Goal: Transaction & Acquisition: Purchase product/service

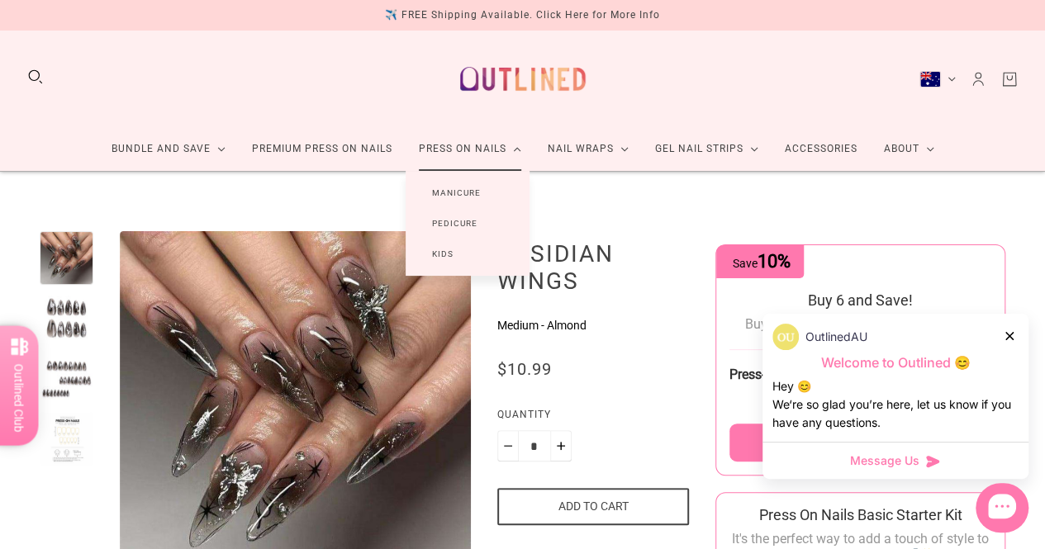
click at [466, 187] on link "Manicure" at bounding box center [457, 193] width 102 height 31
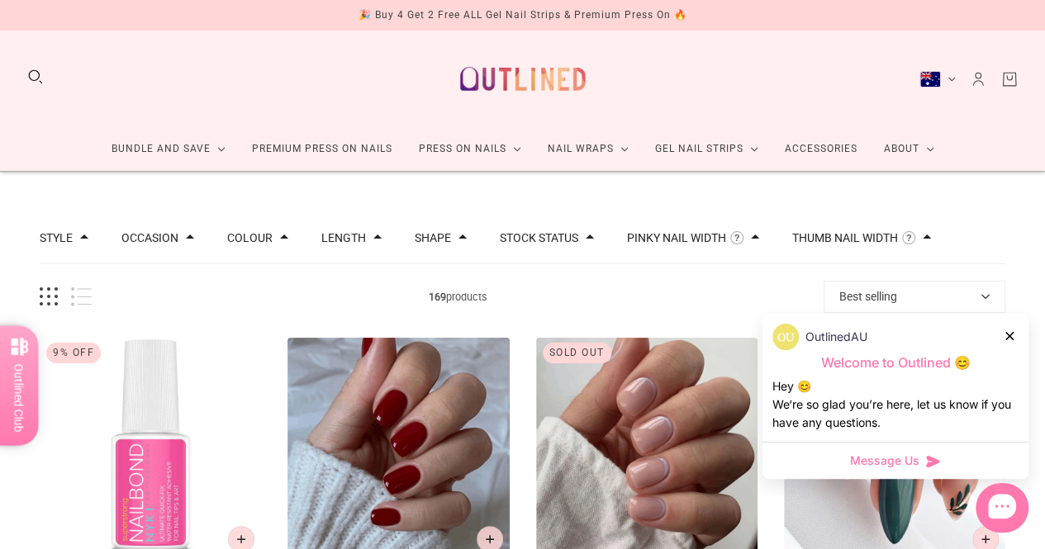
click at [38, 72] on button "Search" at bounding box center [35, 77] width 18 height 18
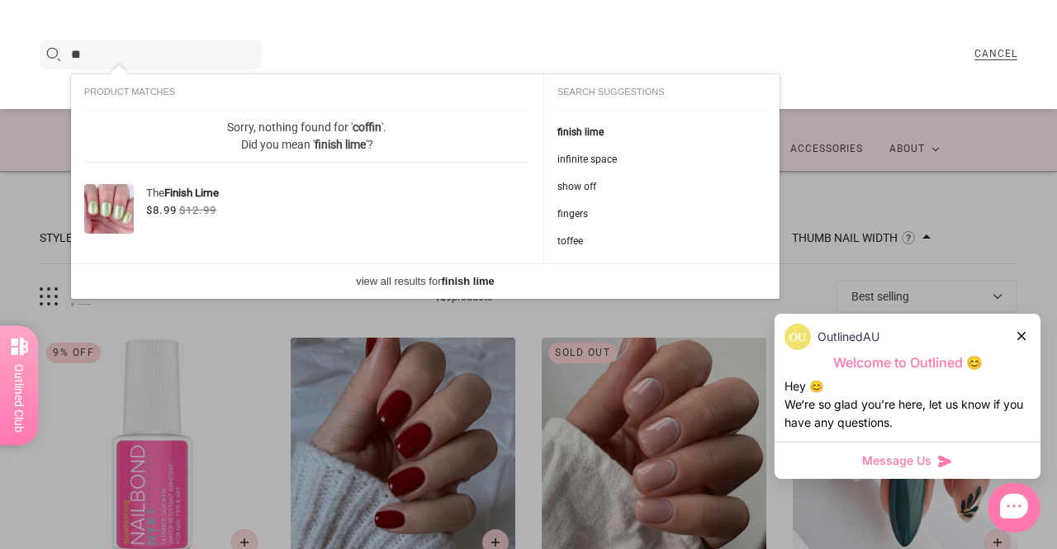
type input "*"
